Goal: Information Seeking & Learning: Learn about a topic

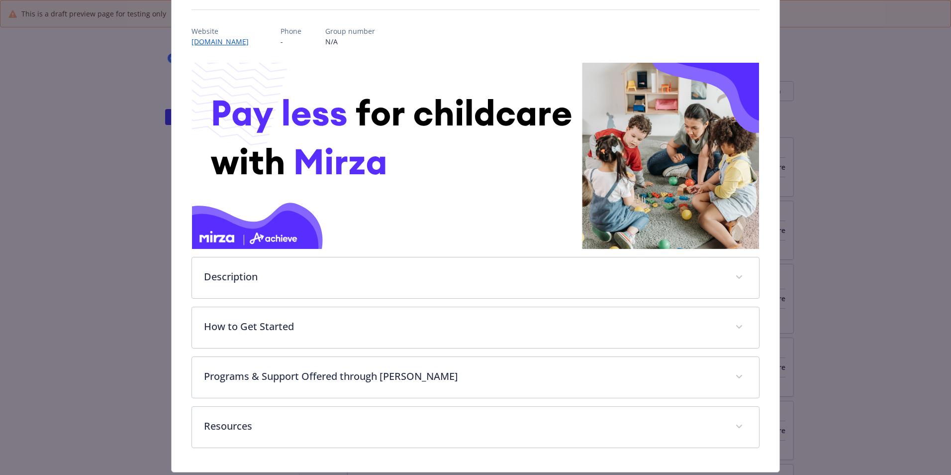
scroll to position [133, 0]
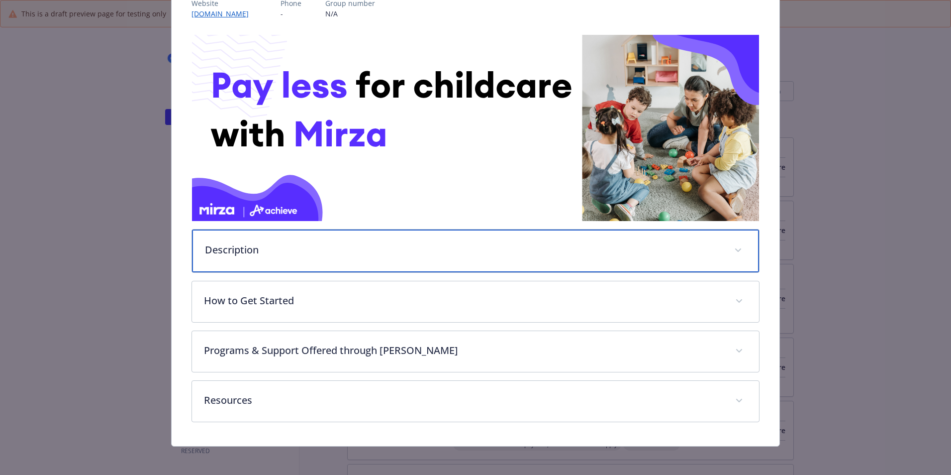
click at [518, 246] on p "Description" at bounding box center [463, 249] width 517 height 15
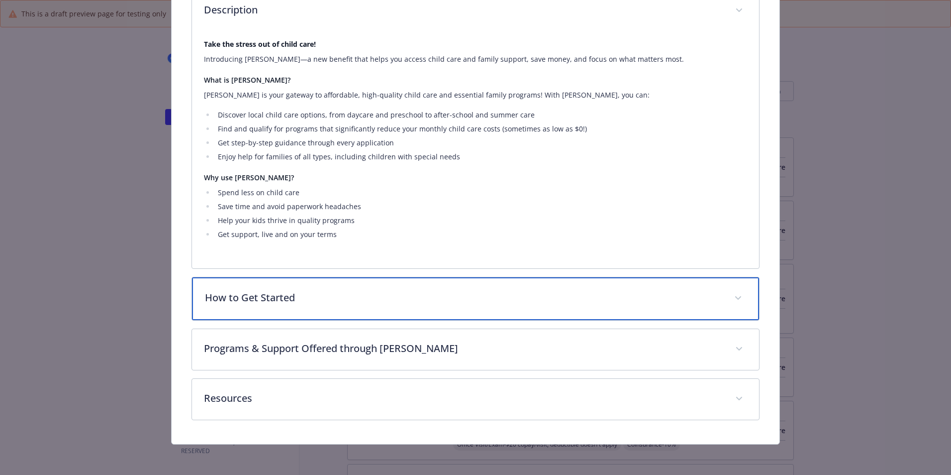
scroll to position [371, 0]
click at [423, 291] on p "How to Get Started" at bounding box center [463, 298] width 517 height 15
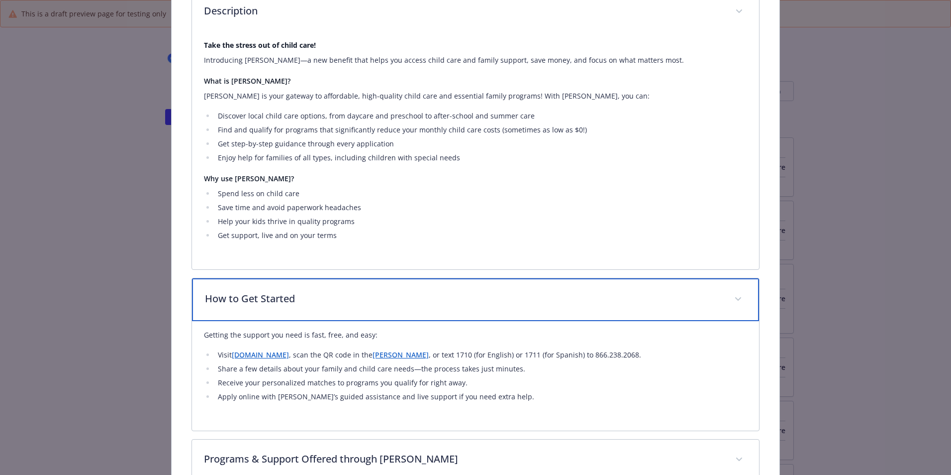
click at [631, 293] on p "How to Get Started" at bounding box center [463, 298] width 517 height 15
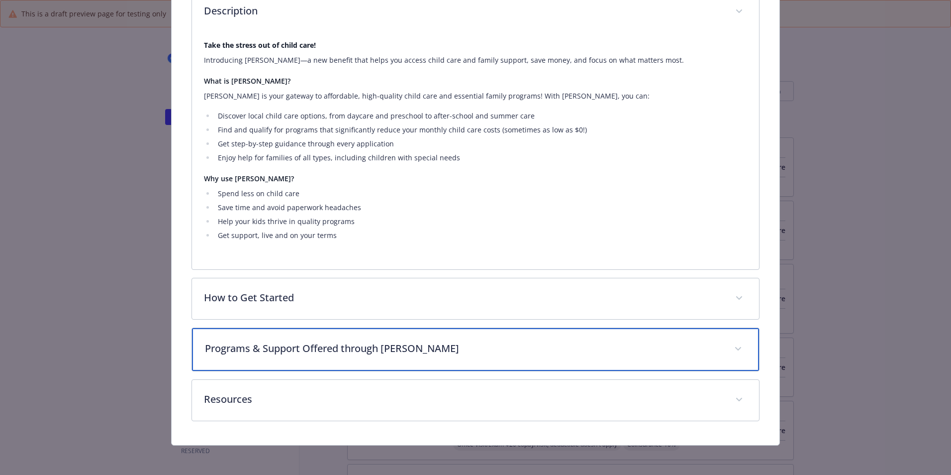
click at [352, 353] on p "Programs & Support Offered through [PERSON_NAME]" at bounding box center [463, 348] width 517 height 15
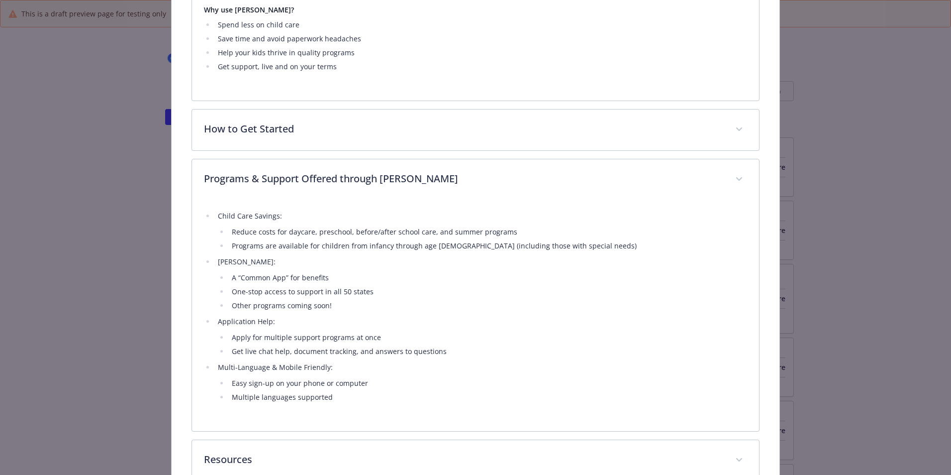
scroll to position [0, 0]
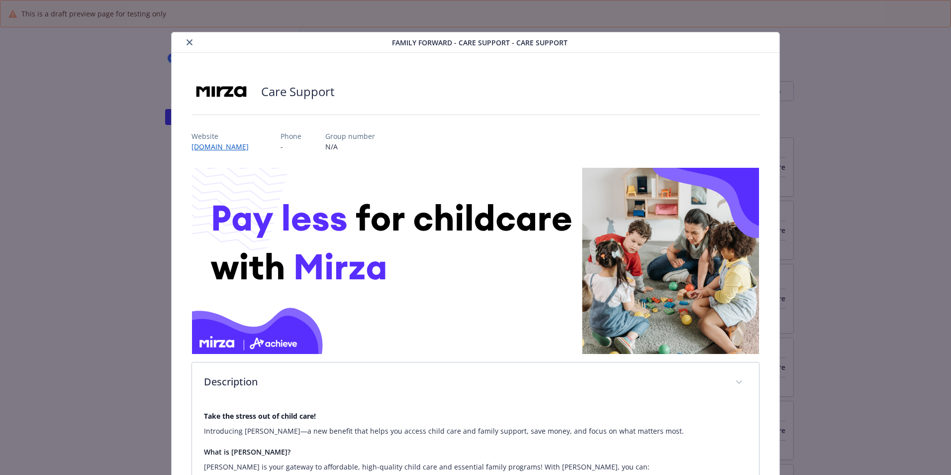
click at [189, 41] on icon "close" at bounding box center [190, 42] width 6 height 6
